Goal: Transaction & Acquisition: Subscribe to service/newsletter

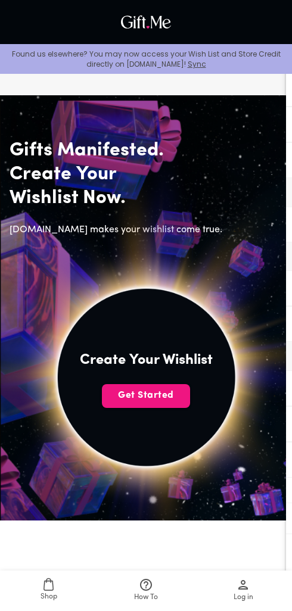
click at [156, 388] on button "Get Started" at bounding box center [146, 396] width 88 height 24
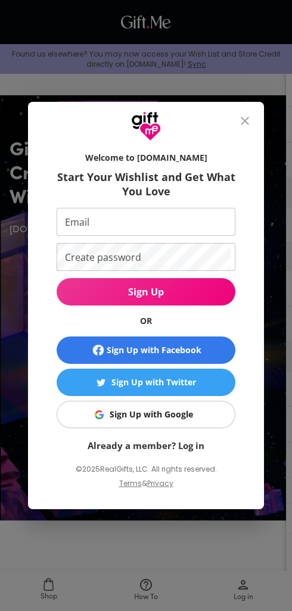
click at [203, 211] on input "Email" at bounding box center [144, 222] width 174 height 28
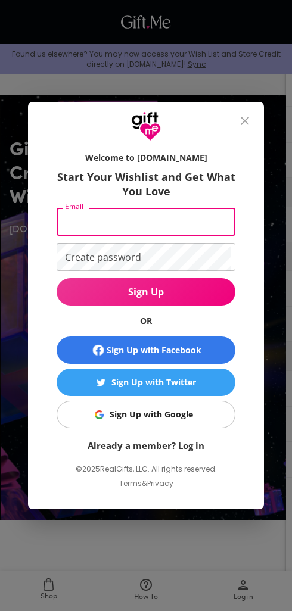
type input "harrietdopoh@gmail.com"
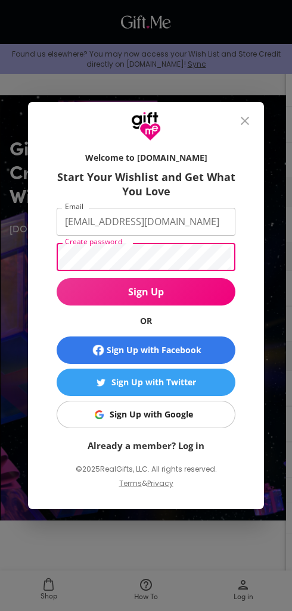
click at [104, 287] on span "Sign Up" at bounding box center [146, 291] width 179 height 13
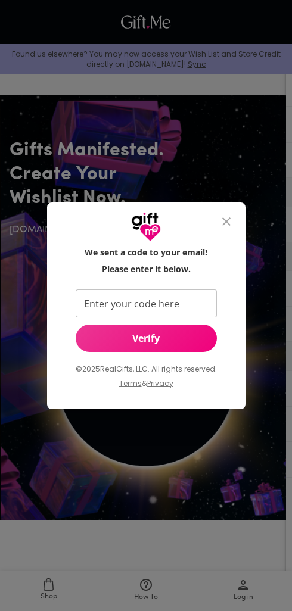
click at [92, 297] on input "Enter your code here" at bounding box center [144, 303] width 136 height 28
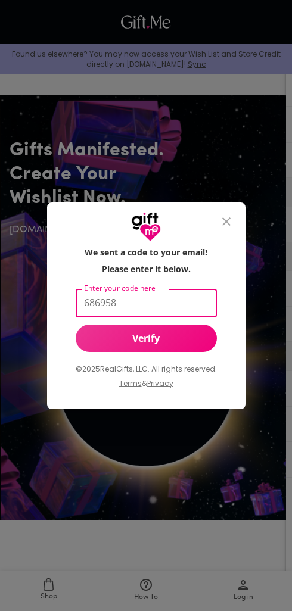
type input "686958"
click at [184, 345] on button "Verify" at bounding box center [146, 337] width 141 height 27
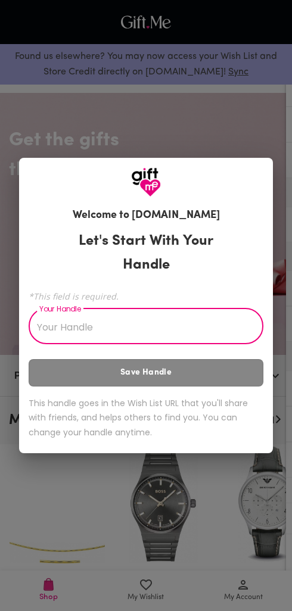
click at [220, 334] on input "Your Handle" at bounding box center [139, 327] width 221 height 33
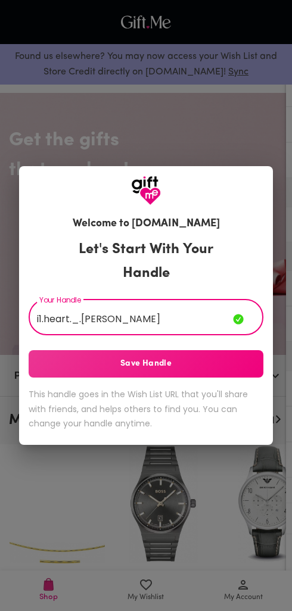
click at [176, 328] on input "i1.heart._.[PERSON_NAME]" at bounding box center [131, 318] width 204 height 33
click at [50, 316] on input "i1.heart._.[PERSON_NAME]" at bounding box center [131, 318] width 204 height 33
type input "iheart._.[PERSON_NAME]"
click at [183, 365] on span "Save Handle" at bounding box center [146, 363] width 234 height 13
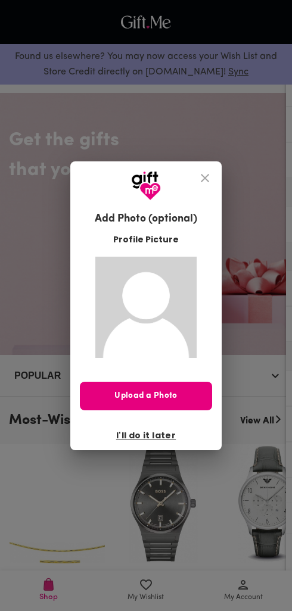
click at [167, 434] on span "I'll do it later" at bounding box center [146, 434] width 60 height 13
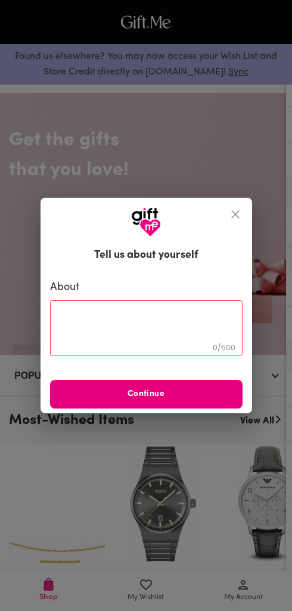
click at [201, 397] on span "Continue" at bounding box center [146, 393] width 192 height 13
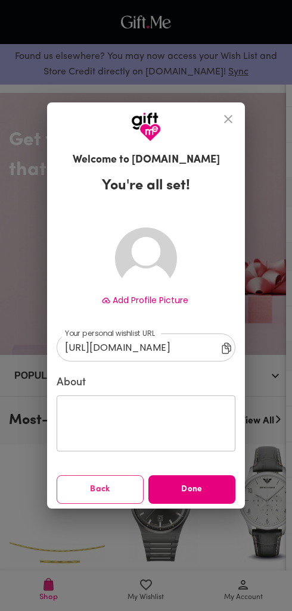
click at [200, 467] on div "Add Profile Picture [URL][DOMAIN_NAME] ​ Your personal wishlist URL [URL][DOMAI…" at bounding box center [146, 355] width 179 height 295
click at [200, 481] on button "Done" at bounding box center [191, 489] width 87 height 29
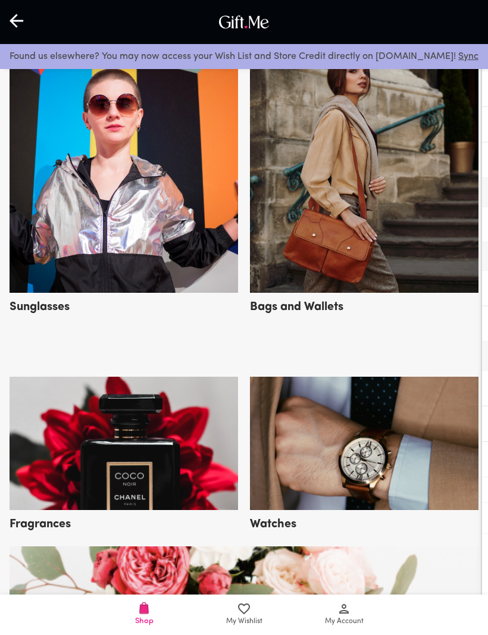
scroll to position [893, 0]
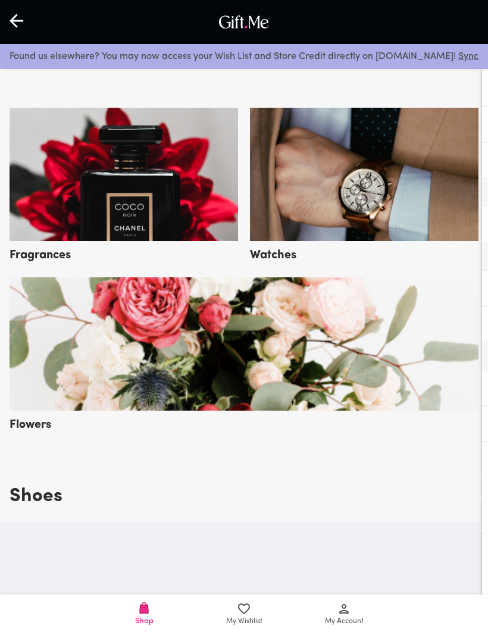
click at [291, 610] on icon at bounding box center [344, 609] width 14 height 14
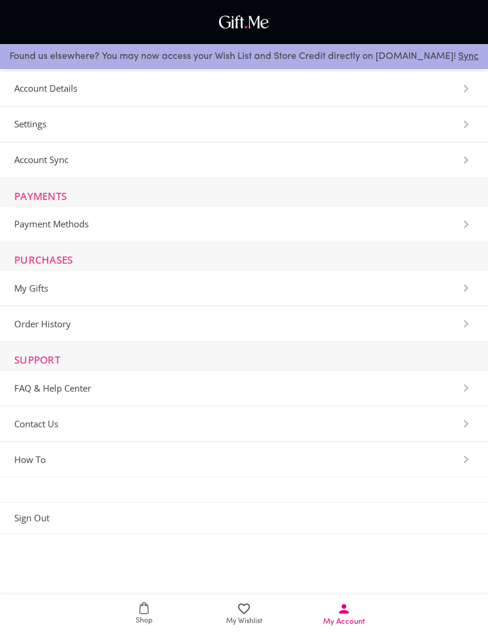
click at [150, 610] on span "Shop" at bounding box center [144, 614] width 86 height 24
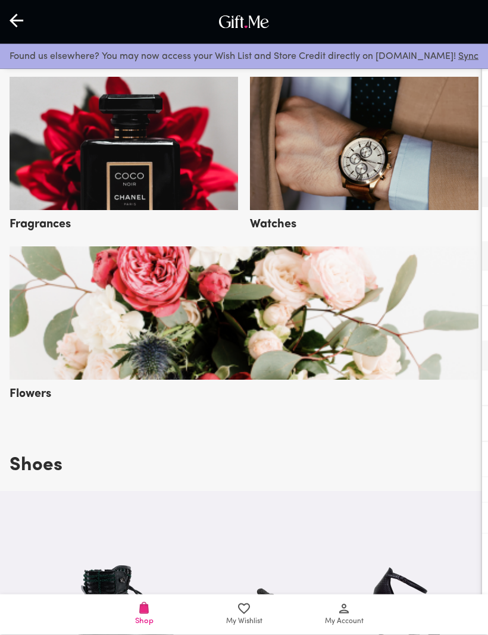
scroll to position [924, 0]
click at [258, 346] on img at bounding box center [244, 312] width 469 height 133
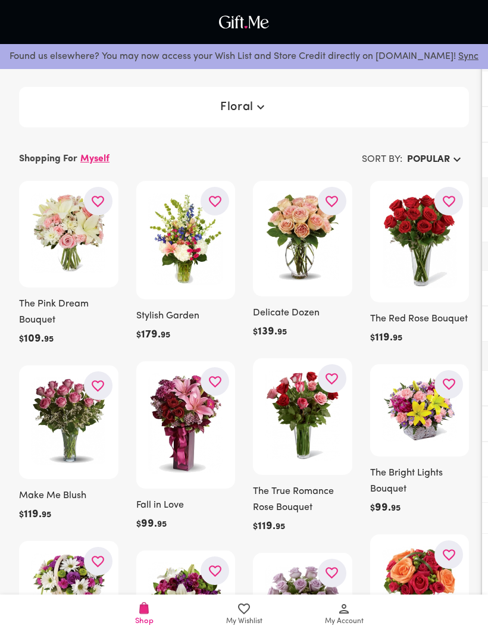
click at [93, 158] on p "Myself" at bounding box center [94, 159] width 29 height 16
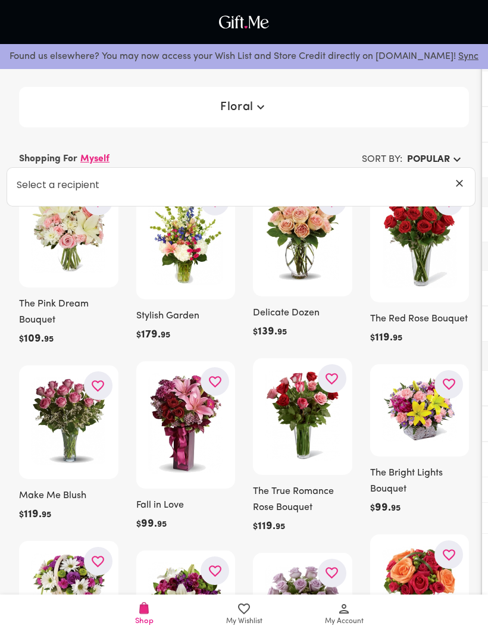
click at [56, 186] on p "Select a recipient" at bounding box center [53, 184] width 92 height 15
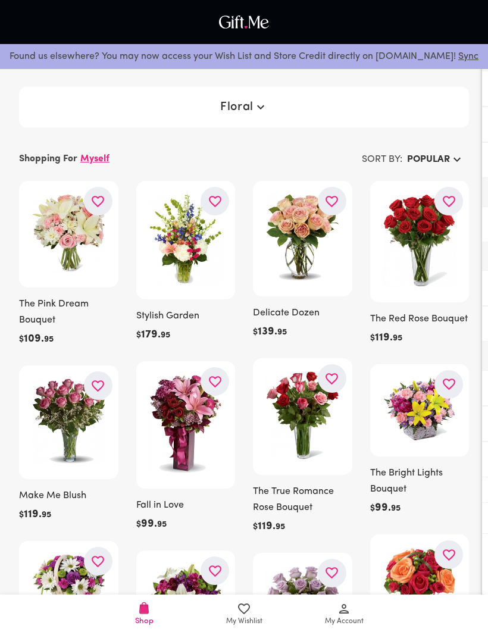
click at [350, 609] on icon at bounding box center [344, 609] width 14 height 14
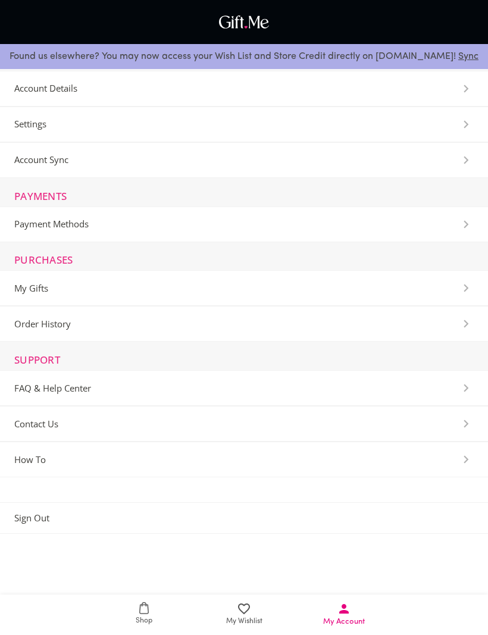
click at [243, 608] on icon at bounding box center [244, 609] width 14 height 14
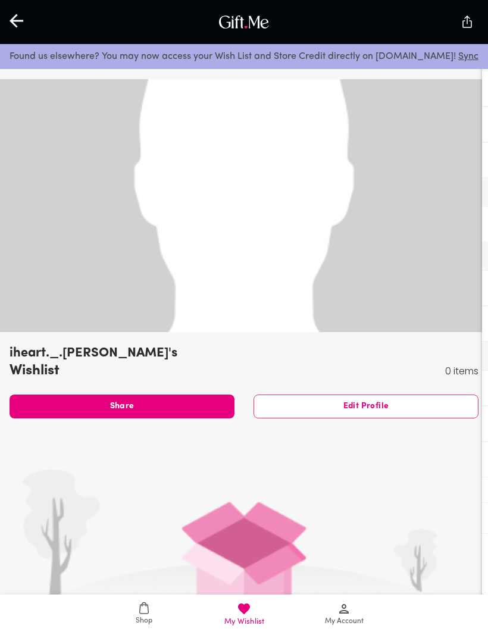
click at [149, 611] on icon at bounding box center [144, 608] width 10 height 12
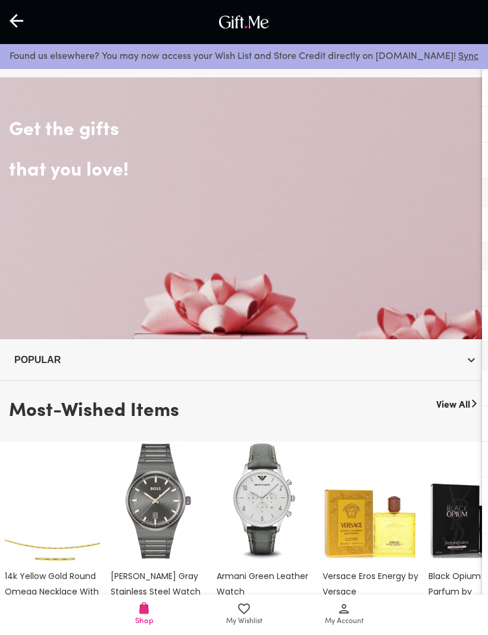
click at [465, 358] on icon "button" at bounding box center [471, 360] width 14 height 14
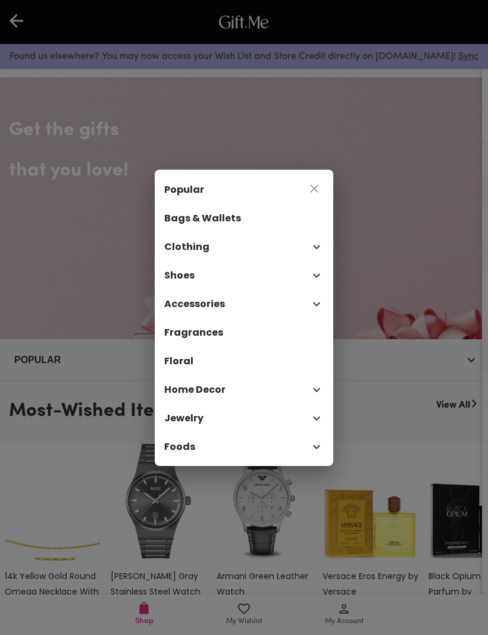
click at [415, 239] on div "Popular Bags & Wallets Clothing Shoes Accessories Fragrances Floral Home Decor …" at bounding box center [244, 317] width 488 height 635
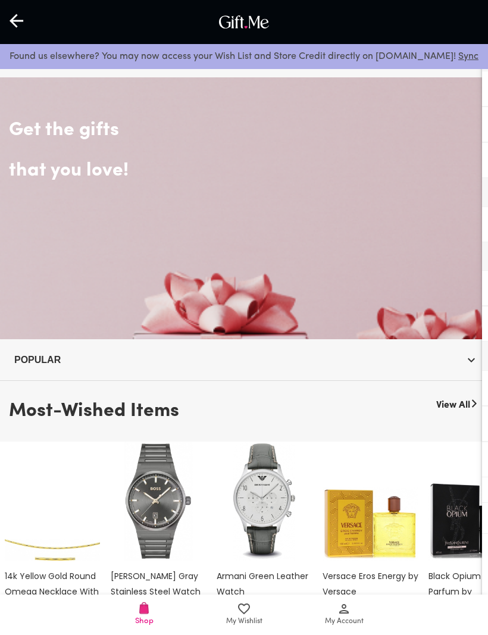
click at [23, 29] on div at bounding box center [17, 22] width 35 height 37
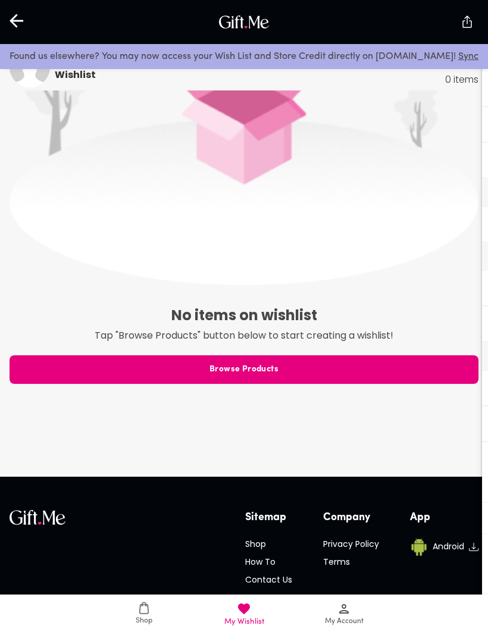
scroll to position [441, 0]
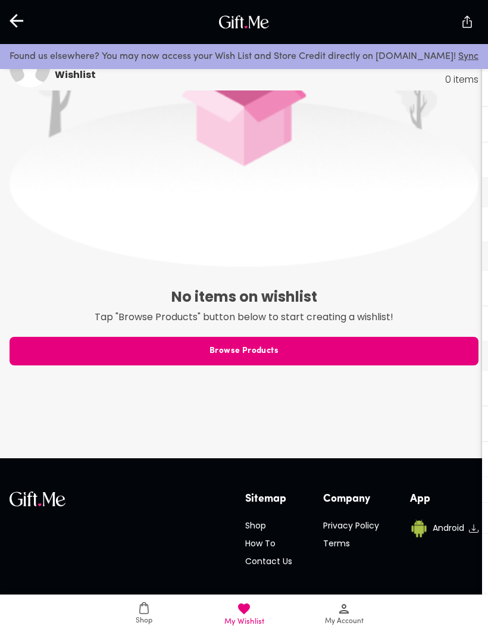
click at [21, 18] on icon at bounding box center [17, 20] width 15 height 15
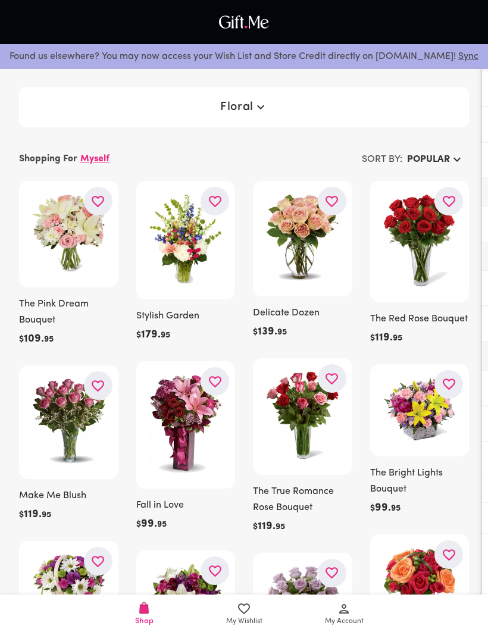
click at [447, 164] on h6 "Popular" at bounding box center [428, 160] width 43 height 16
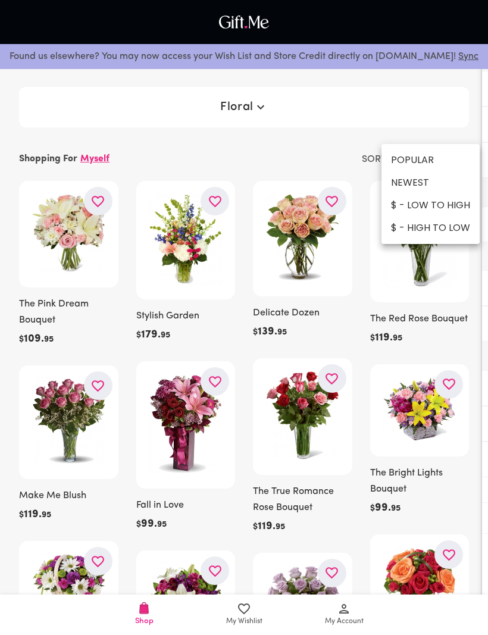
click at [12, 16] on div at bounding box center [244, 317] width 488 height 635
